Goal: Transaction & Acquisition: Purchase product/service

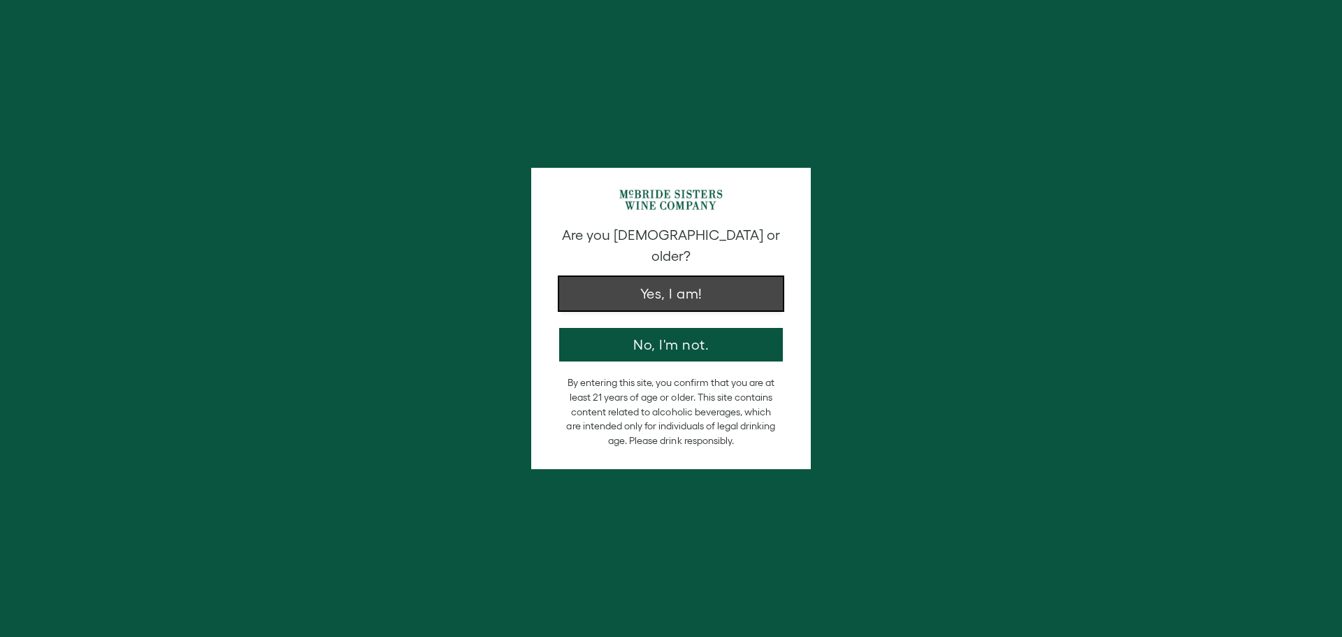
click at [709, 279] on button "Yes, I am!" at bounding box center [671, 294] width 224 height 34
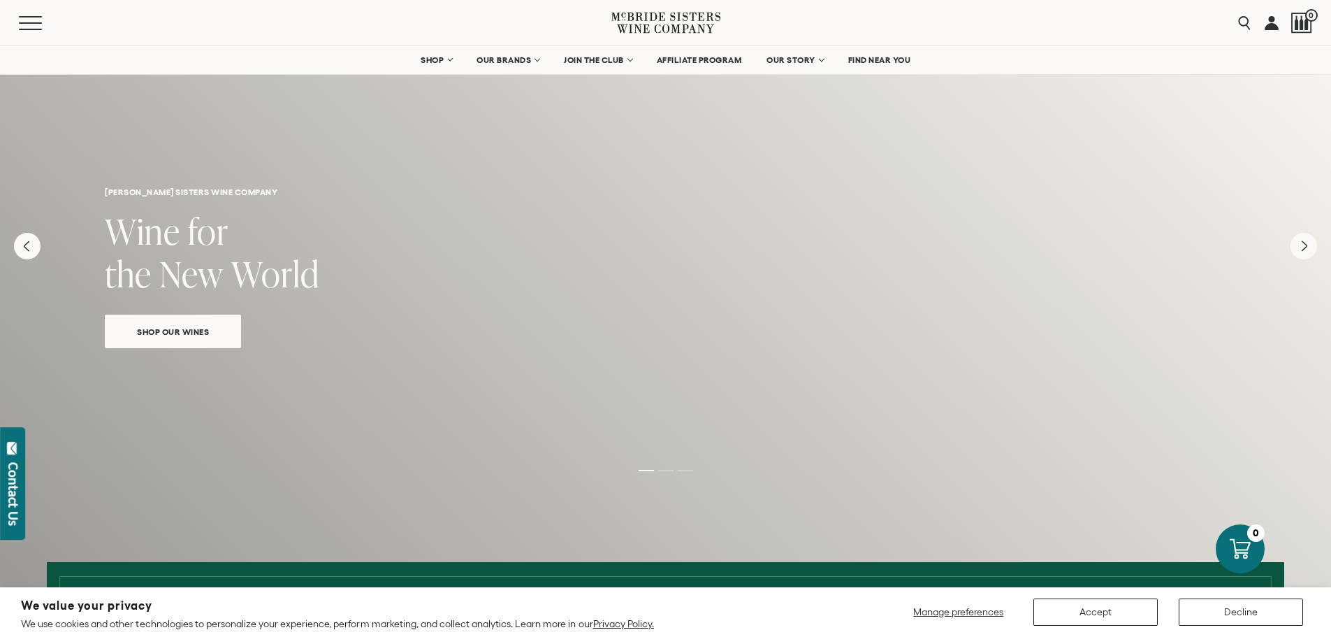
click at [218, 338] on link "Shop Our Wines" at bounding box center [173, 331] width 136 height 34
